Goal: Task Accomplishment & Management: Manage account settings

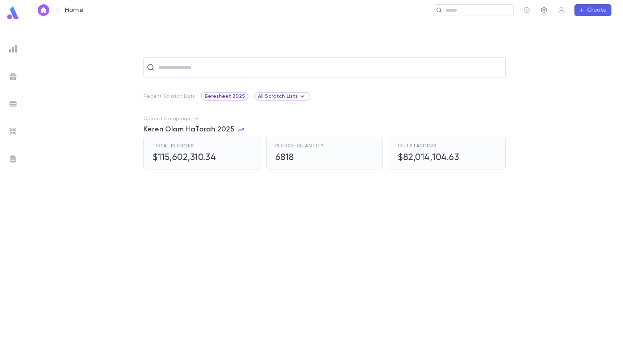
click at [546, 12] on icon "button" at bounding box center [544, 10] width 6 height 6
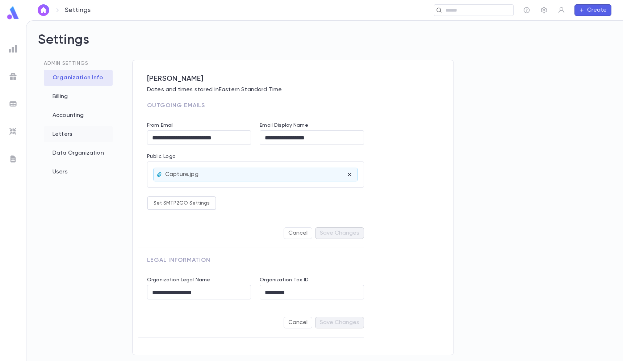
click at [87, 139] on div "Letters" at bounding box center [78, 134] width 69 height 16
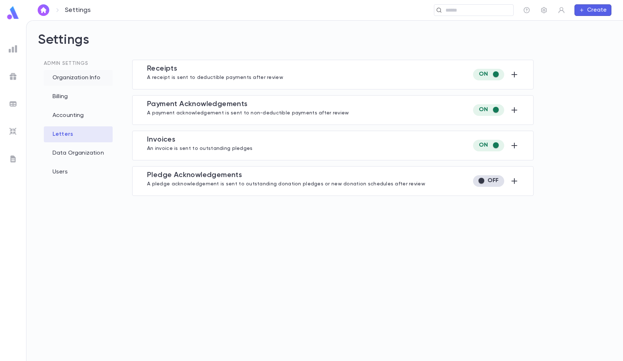
click at [83, 71] on div "Organization Info" at bounding box center [78, 78] width 69 height 16
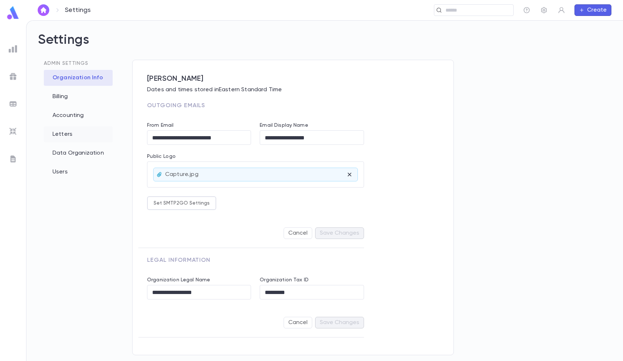
click at [71, 133] on div "Letters" at bounding box center [78, 134] width 69 height 16
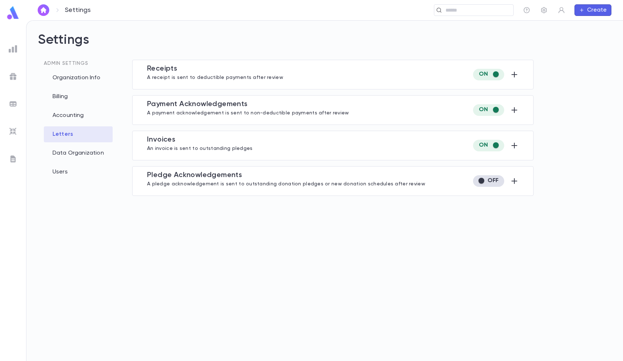
click at [430, 148] on div "Invoice s An invoice is sent to outstanding pledges" at bounding box center [333, 145] width 372 height 20
click at [515, 149] on icon "button" at bounding box center [514, 145] width 9 height 9
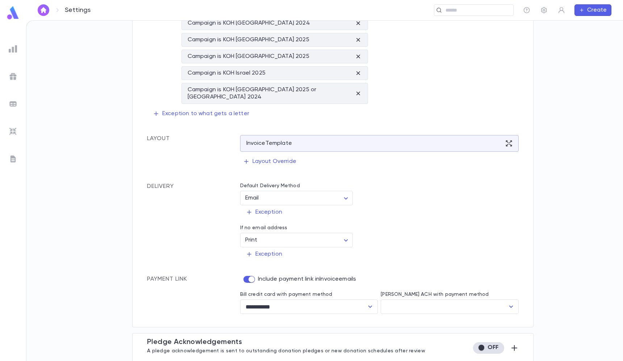
scroll to position [237, 0]
click at [432, 307] on input "[PERSON_NAME] ACH with payment method" at bounding box center [444, 308] width 121 height 14
click at [431, 306] on input "[PERSON_NAME] ACH with payment method" at bounding box center [444, 308] width 121 height 14
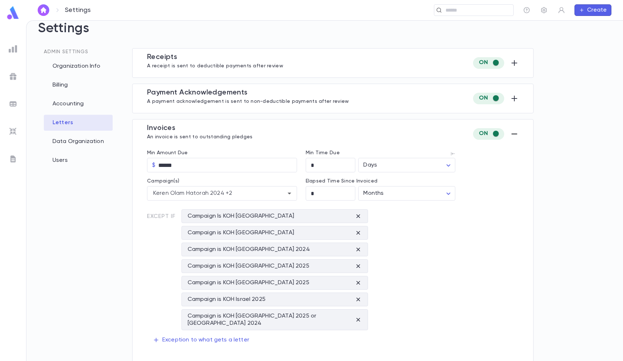
scroll to position [9, 0]
